Goal: Find specific page/section: Find specific page/section

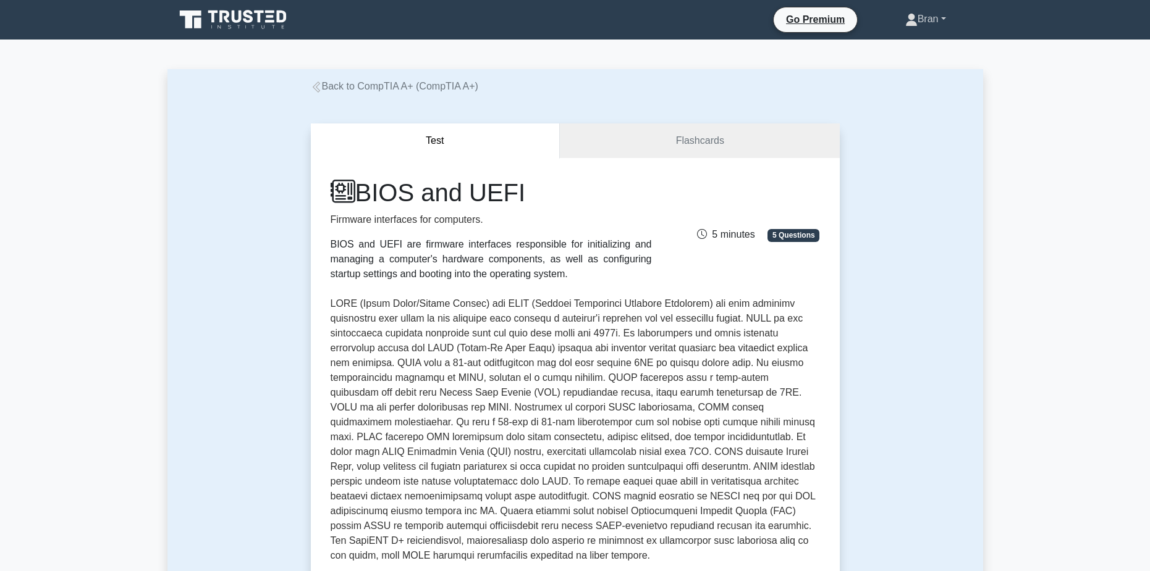
click at [914, 22] on link "Bran" at bounding box center [925, 19] width 100 height 25
click at [902, 45] on link "Profile" at bounding box center [925, 48] width 98 height 20
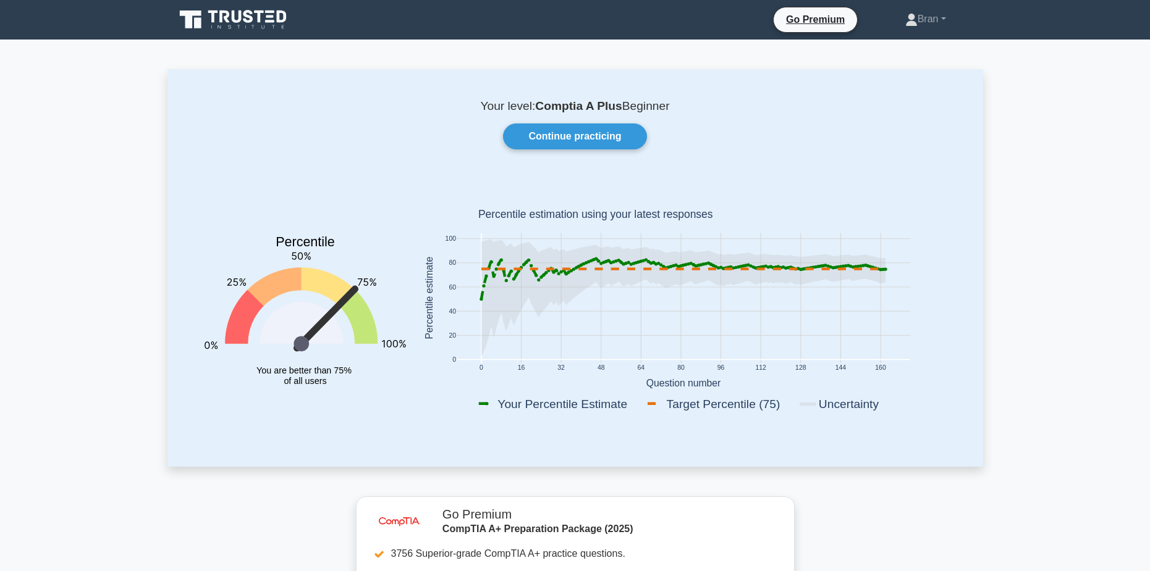
click at [821, 277] on icon at bounding box center [683, 298] width 404 height 117
click at [840, 269] on icon at bounding box center [683, 269] width 404 height 0
click at [841, 279] on icon at bounding box center [683, 298] width 404 height 117
